Goal: Download file/media

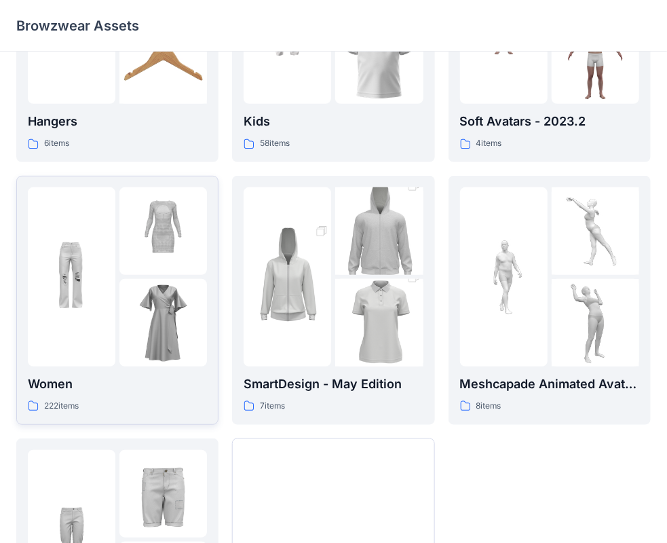
scroll to position [272, 0]
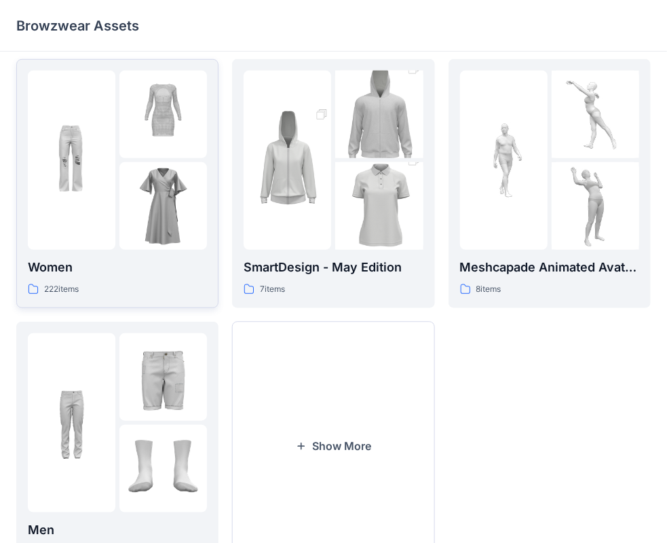
click at [113, 231] on div at bounding box center [72, 160] width 88 height 179
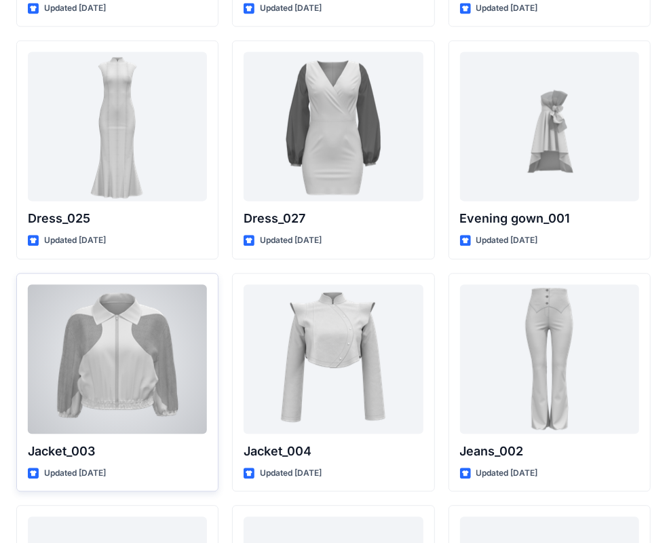
scroll to position [3108, 0]
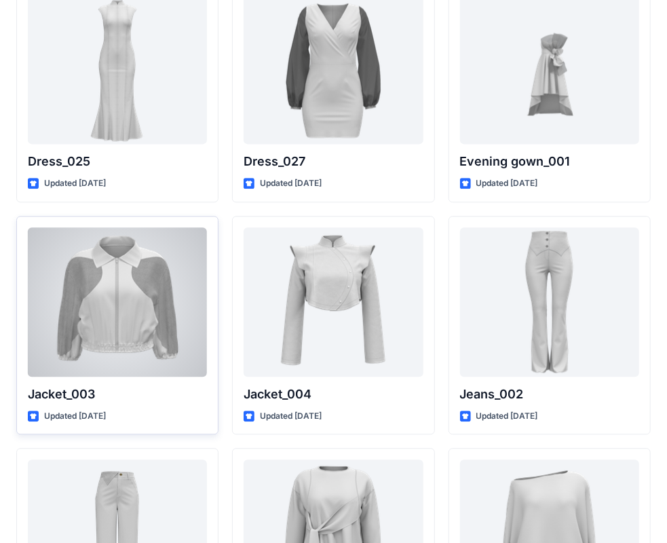
click at [130, 303] on div at bounding box center [117, 301] width 179 height 149
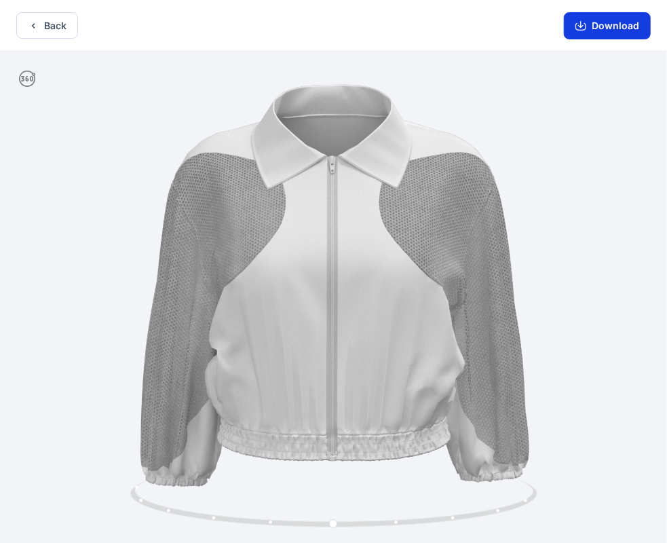
click at [640, 18] on button "Download" at bounding box center [607, 25] width 87 height 27
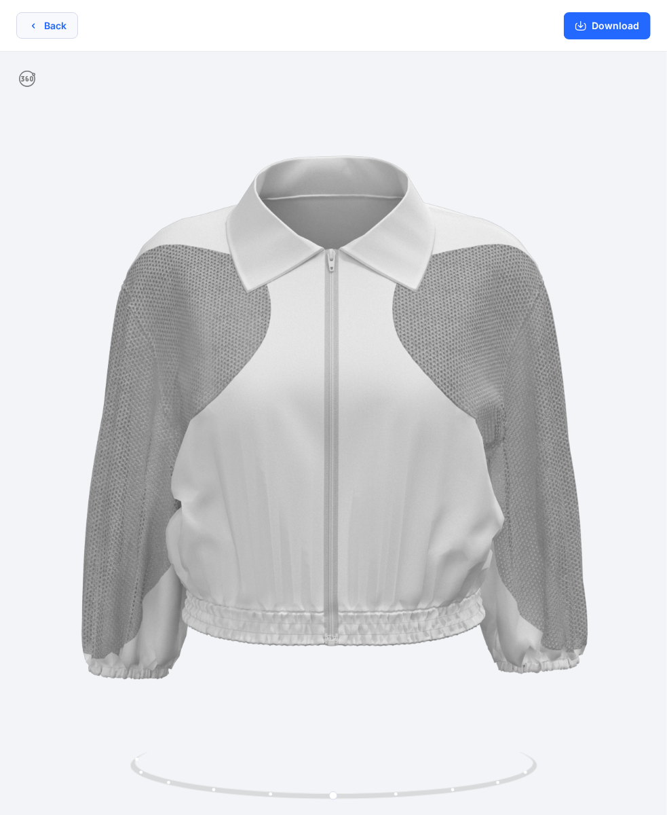
click at [39, 23] on button "Back" at bounding box center [47, 25] width 62 height 26
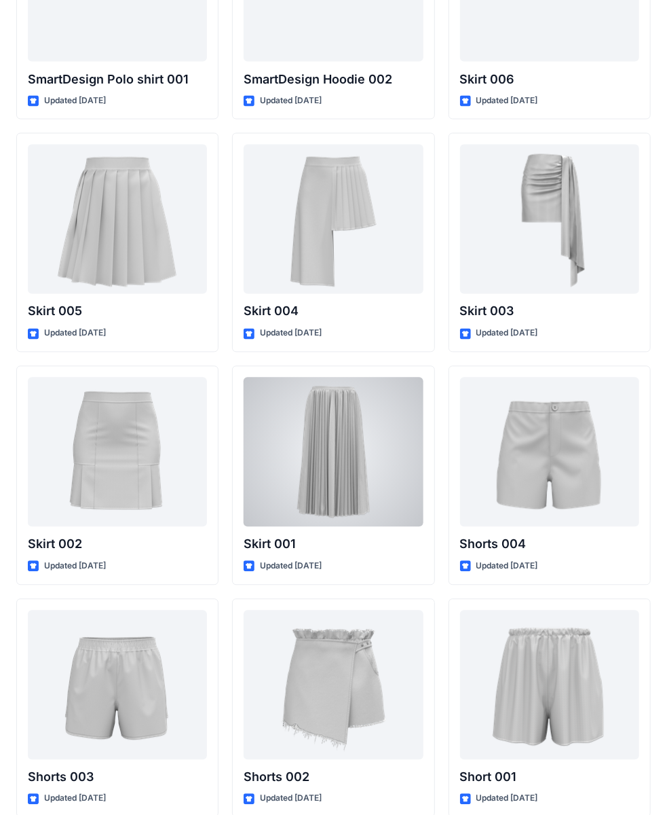
scroll to position [7138, 0]
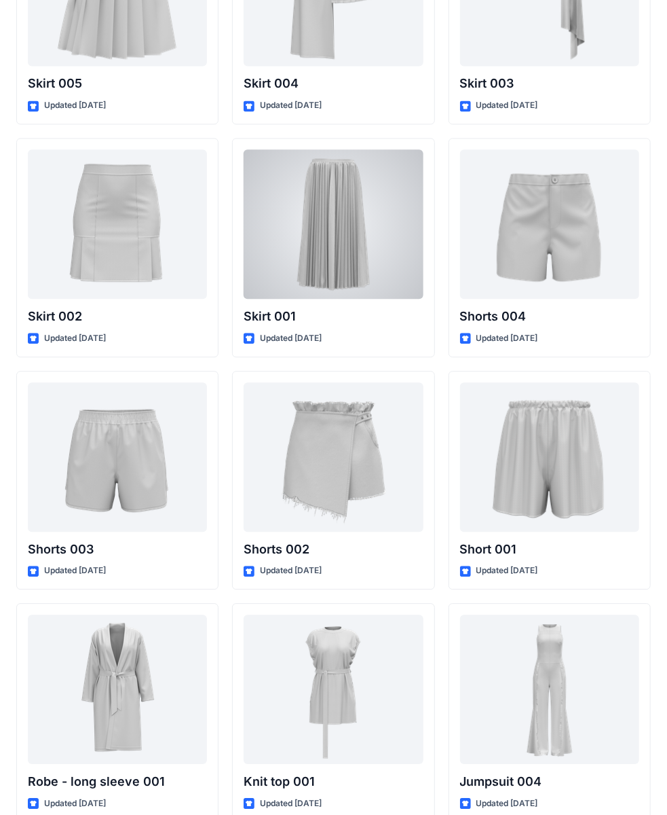
click at [400, 225] on div at bounding box center [333, 223] width 179 height 149
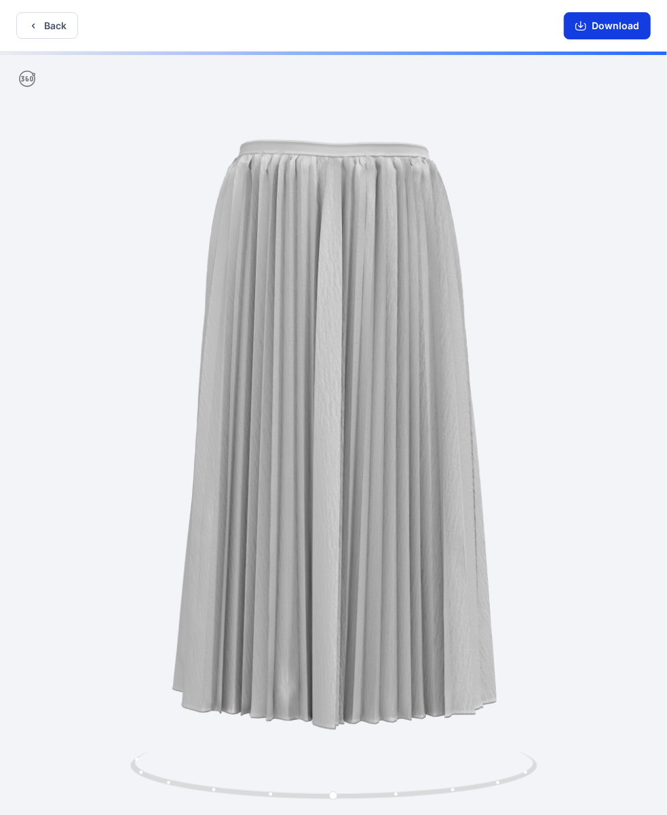
click at [592, 27] on button "Download" at bounding box center [607, 25] width 87 height 27
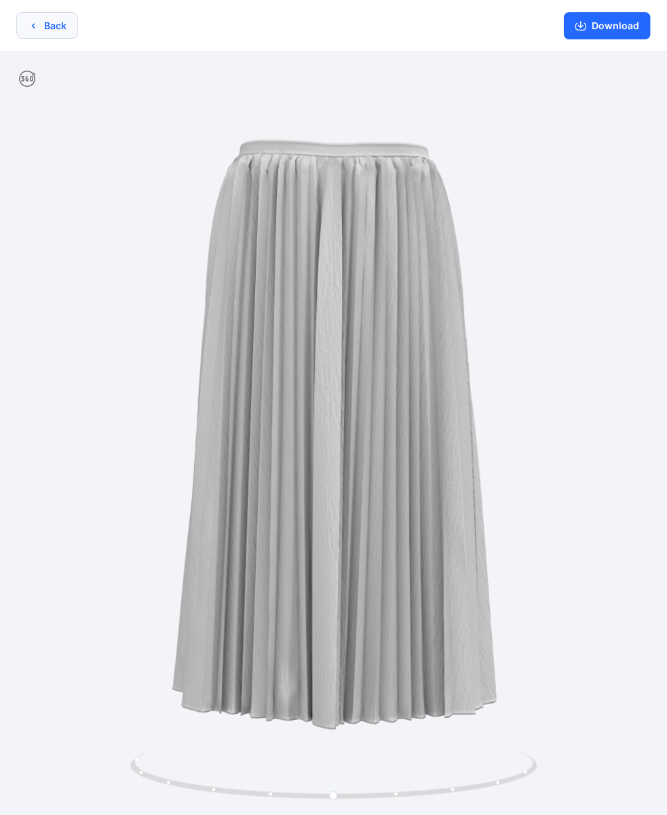
click at [58, 24] on button "Back" at bounding box center [47, 25] width 62 height 26
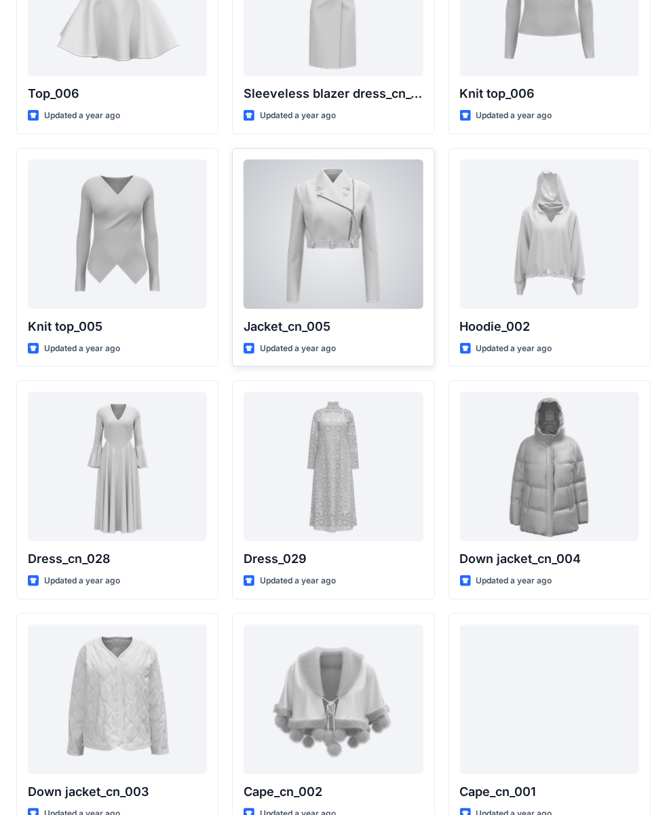
scroll to position [97, 0]
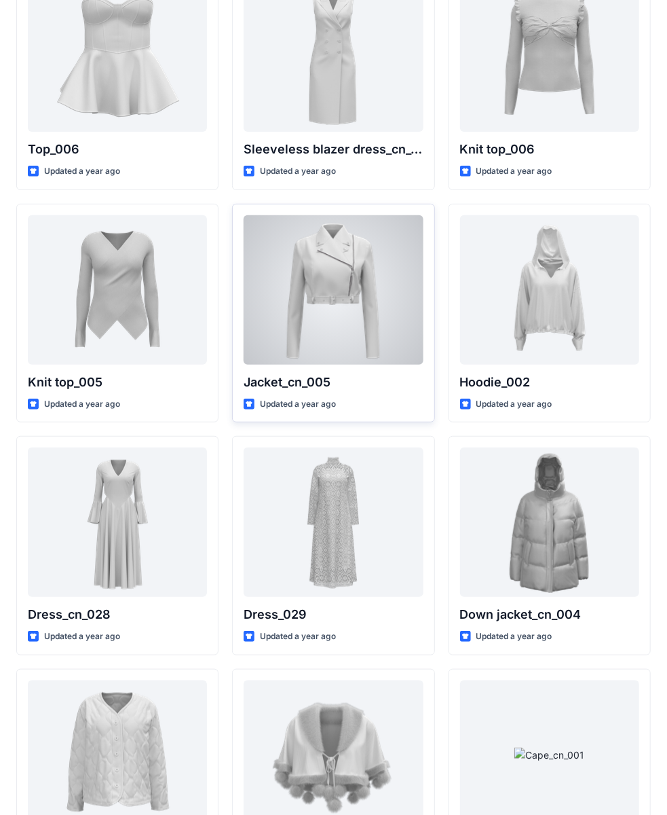
click at [322, 286] on div at bounding box center [333, 289] width 179 height 149
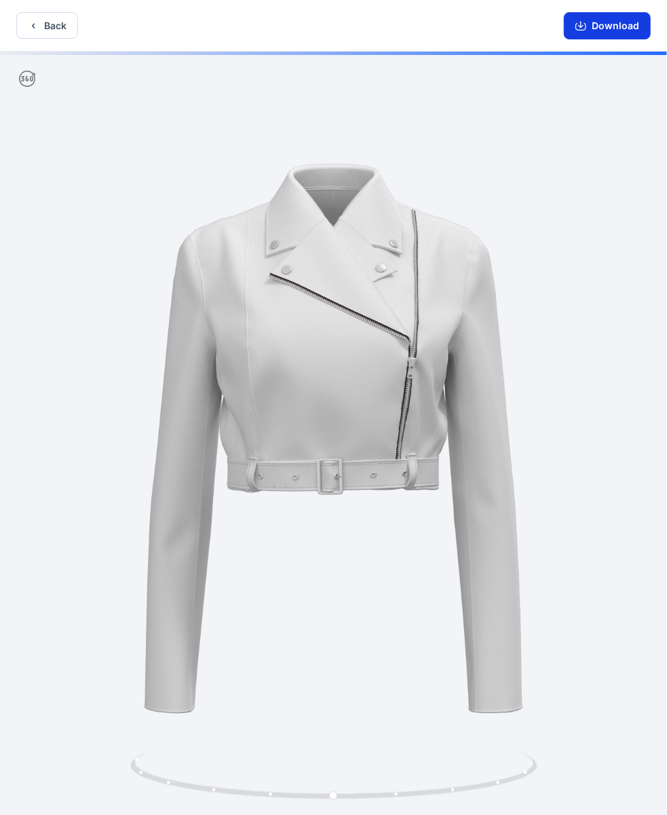
click at [617, 25] on button "Download" at bounding box center [607, 25] width 87 height 27
